Goal: Feedback & Contribution: Leave review/rating

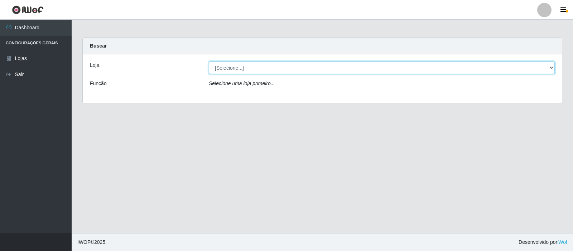
click at [311, 67] on select "[Selecione...] Rede Compras Supermercados - LOJA 3" at bounding box center [382, 68] width 346 height 13
select select "162"
click at [209, 62] on select "[Selecione...] Rede Compras Supermercados - LOJA 3" at bounding box center [382, 68] width 346 height 13
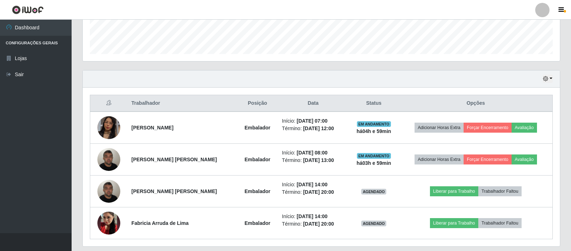
scroll to position [215, 0]
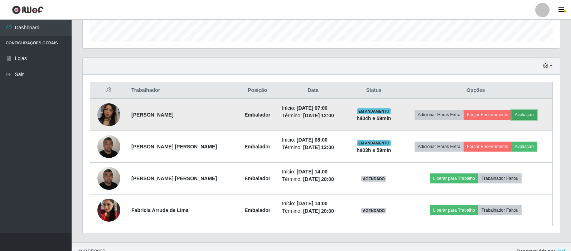
click at [525, 112] on button "Avaliação" at bounding box center [524, 115] width 25 height 10
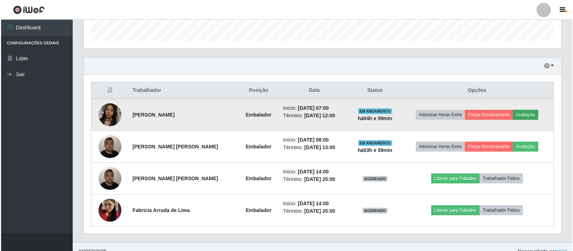
scroll to position [149, 474]
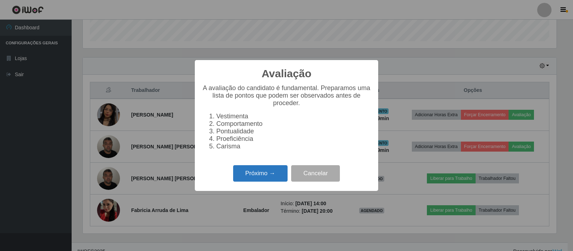
click at [280, 175] on button "Próximo →" at bounding box center [260, 174] width 54 height 17
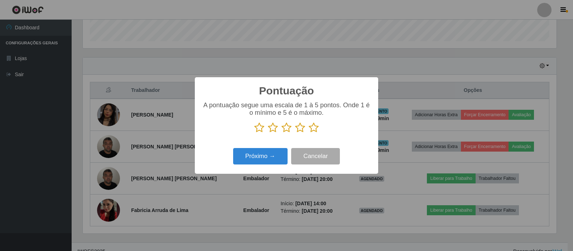
scroll to position [358095, 357769]
drag, startPoint x: 314, startPoint y: 128, endPoint x: 309, endPoint y: 131, distance: 5.9
click at [314, 127] on icon at bounding box center [314, 128] width 10 height 11
click at [309, 133] on input "radio" at bounding box center [309, 133] width 0 height 0
click at [264, 156] on button "Próximo →" at bounding box center [260, 156] width 54 height 17
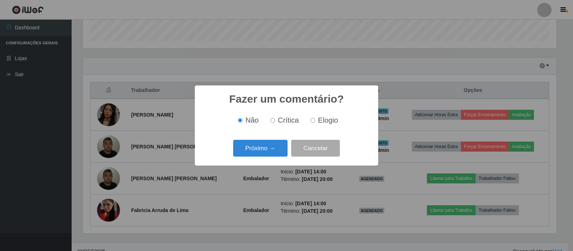
click at [312, 118] on label "Elogio" at bounding box center [323, 120] width 30 height 8
click at [312, 118] on input "Elogio" at bounding box center [313, 120] width 5 height 5
radio input "true"
click at [267, 152] on button "Próximo →" at bounding box center [260, 148] width 54 height 17
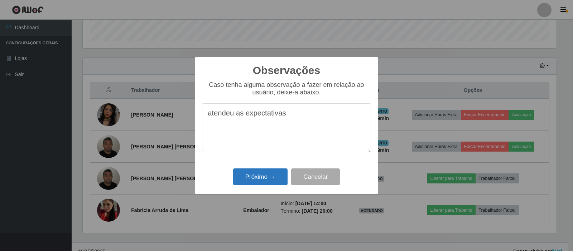
type textarea "atendeu as expectativas"
click at [259, 183] on button "Próximo →" at bounding box center [260, 177] width 54 height 17
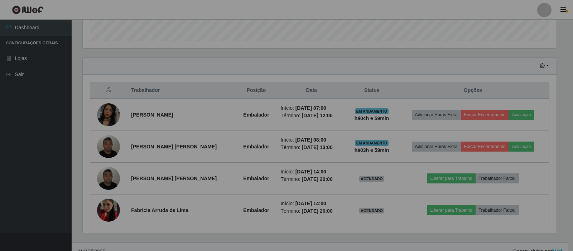
scroll to position [149, 478]
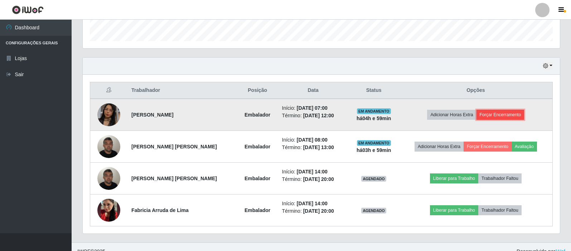
click at [496, 114] on button "Forçar Encerramento" at bounding box center [501, 115] width 48 height 10
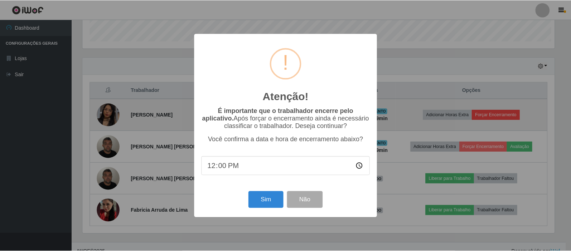
scroll to position [149, 474]
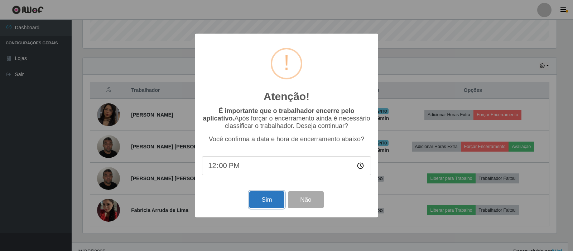
click at [268, 206] on button "Sim" at bounding box center [266, 200] width 35 height 17
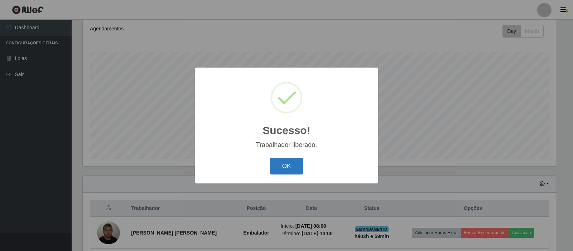
click at [282, 168] on button "OK" at bounding box center [286, 166] width 33 height 17
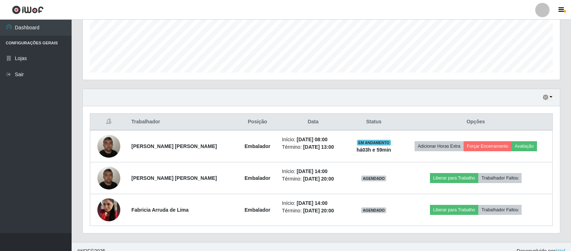
scroll to position [192, 0]
